Goal: Transaction & Acquisition: Download file/media

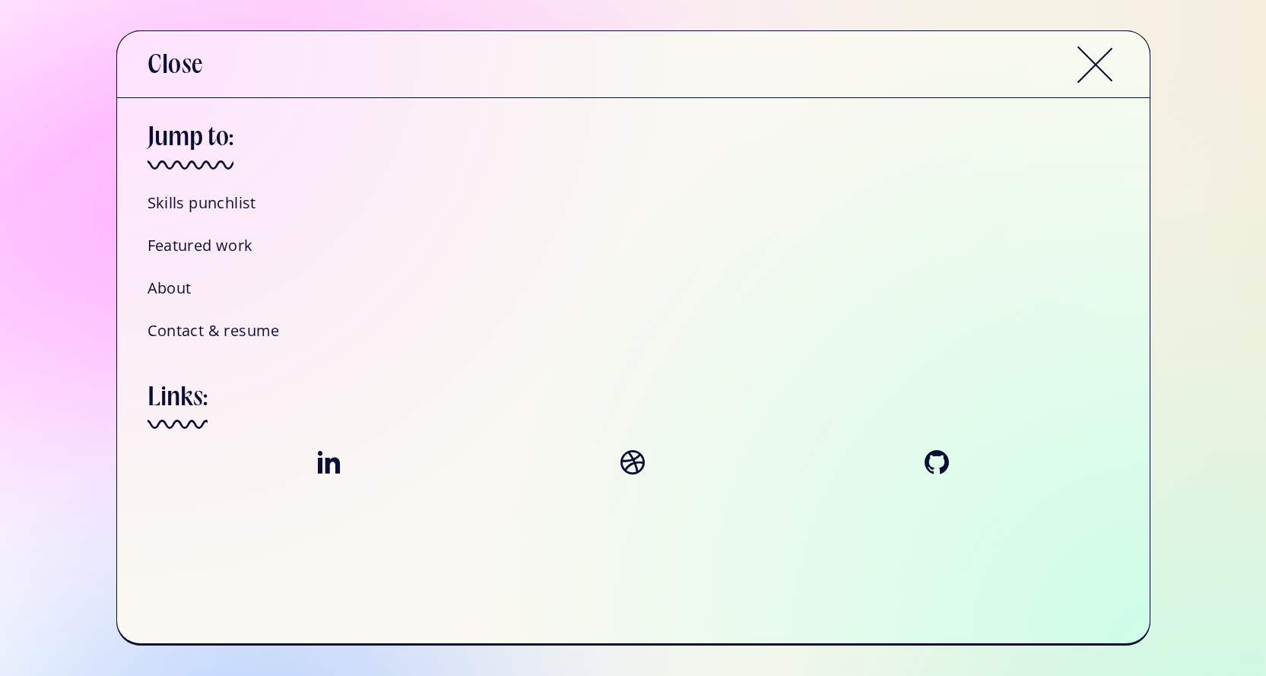
click at [233, 329] on h4 "Contact & resume" at bounding box center [213, 331] width 132 height 20
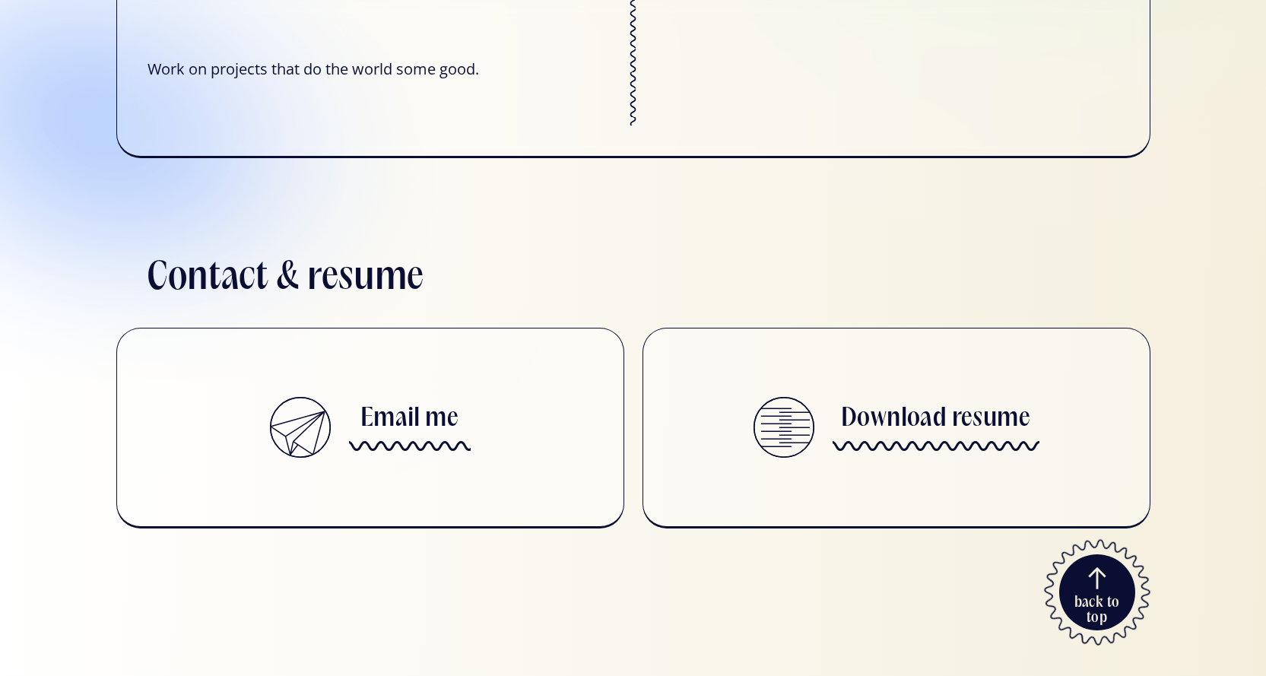
scroll to position [5430, 0]
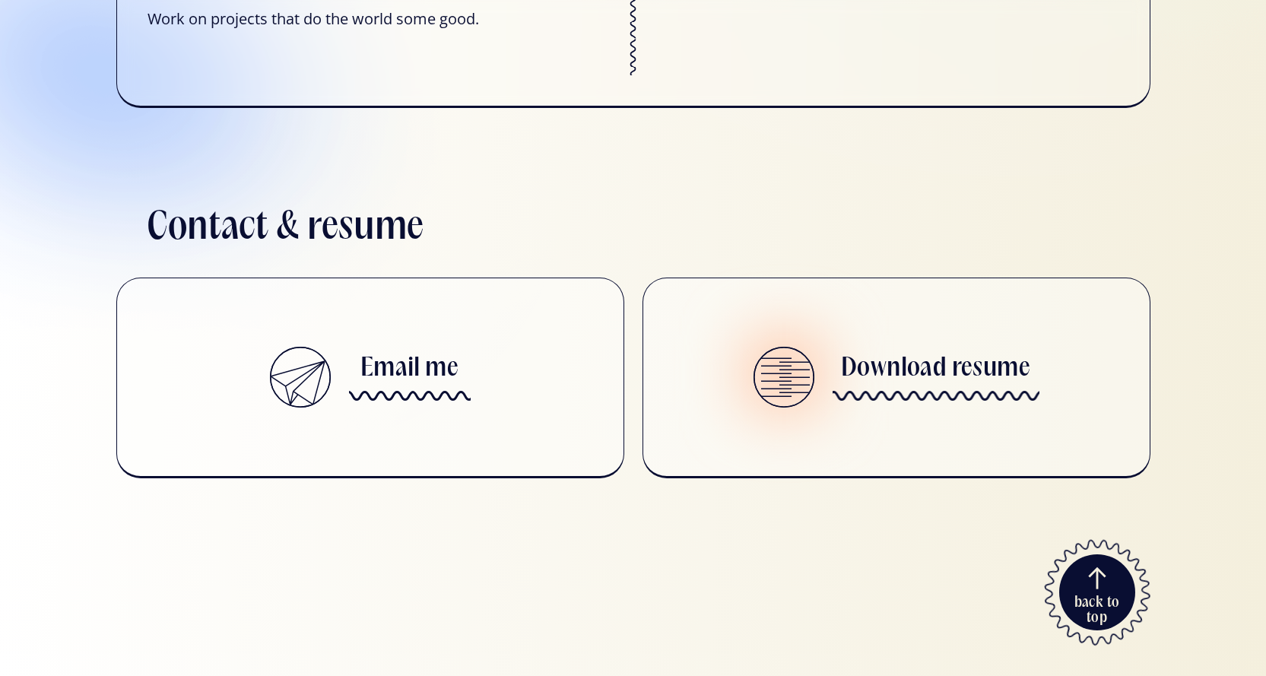
click at [896, 357] on h3 "Download resume" at bounding box center [935, 369] width 189 height 32
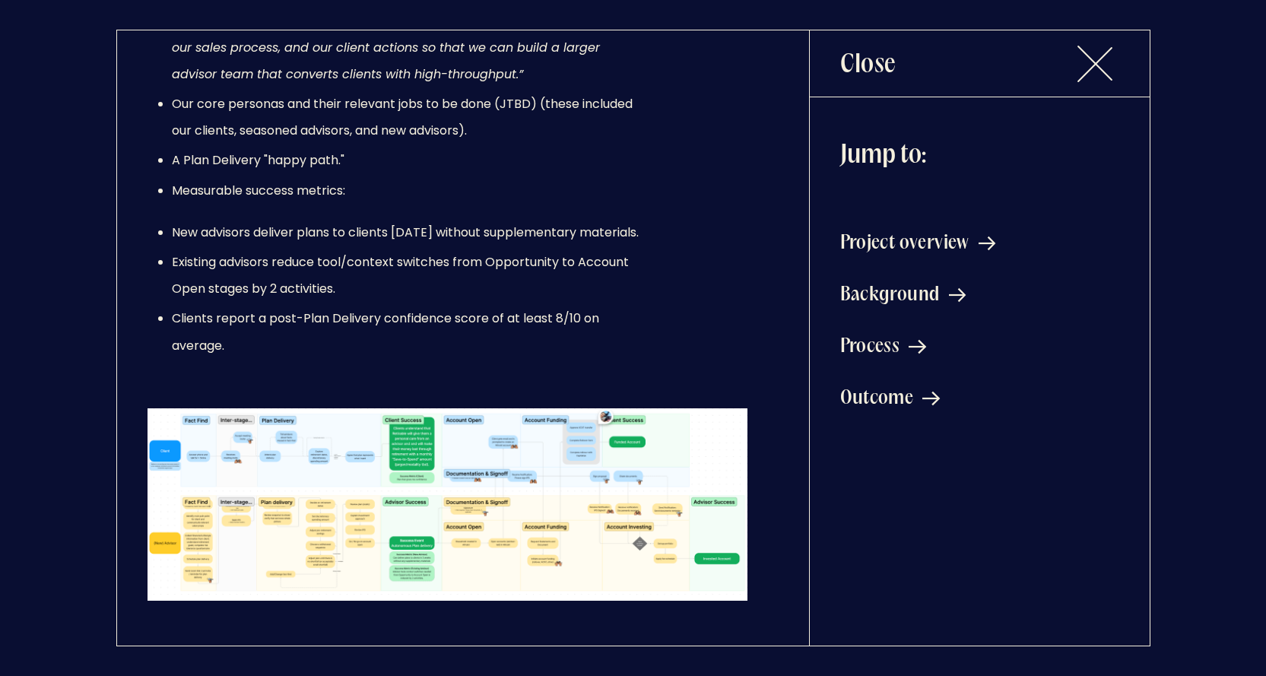
scroll to position [2585, 0]
